Goal: Find specific page/section: Find specific page/section

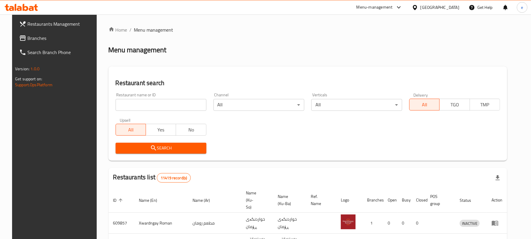
click at [191, 104] on input "search" at bounding box center [161, 105] width 91 height 12
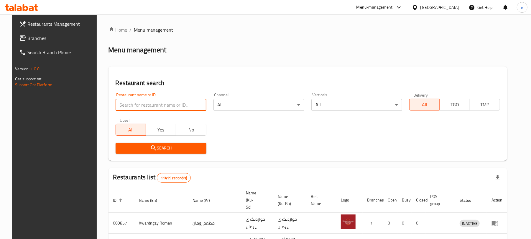
paste input "674180"
type input "674180"
click button "Search" at bounding box center [161, 147] width 91 height 11
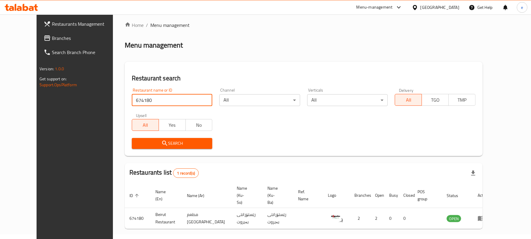
scroll to position [13, 0]
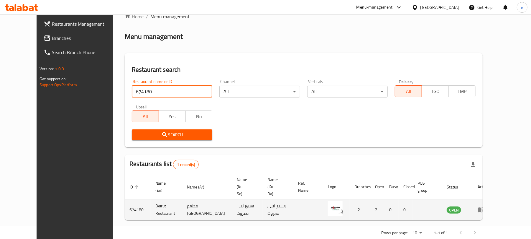
click at [485, 207] on icon "enhanced table" at bounding box center [481, 209] width 6 height 5
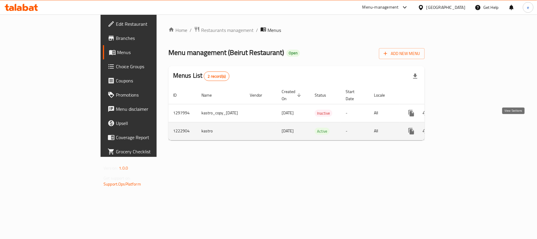
click at [457, 127] on icon "enhanced table" at bounding box center [453, 130] width 7 height 7
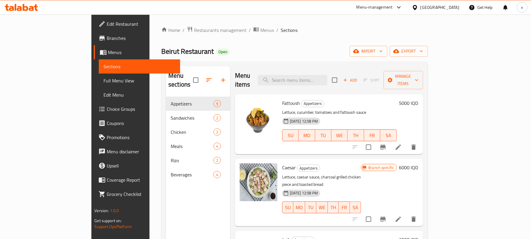
drag, startPoint x: 149, startPoint y: 1, endPoint x: 293, endPoint y: 44, distance: 149.9
click at [293, 44] on div "Home / Restaurants management / Menus / Sections Beirut Restaurant Open import …" at bounding box center [294, 167] width 267 height 283
